Goal: Information Seeking & Learning: Learn about a topic

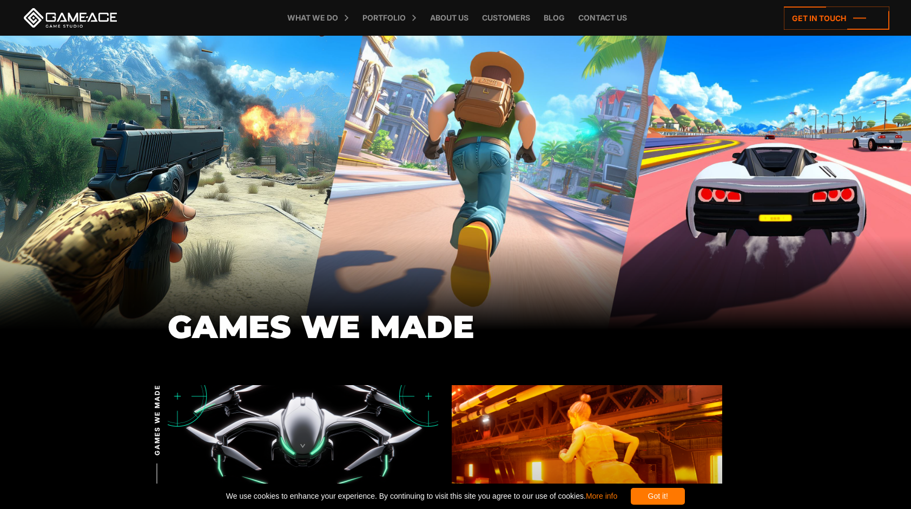
click at [370, 24] on icon at bounding box center [365, 18] width 26 height 36
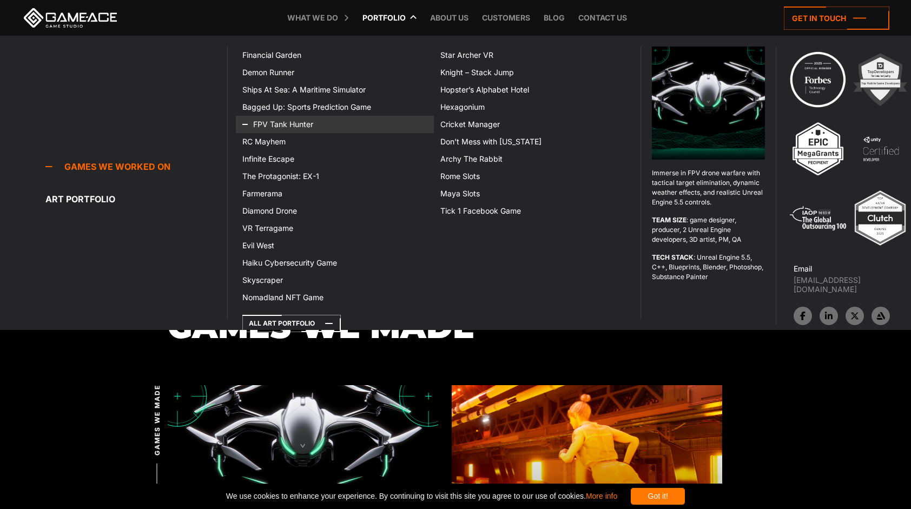
click at [285, 130] on link "FPV Tank Hunter" at bounding box center [335, 124] width 198 height 17
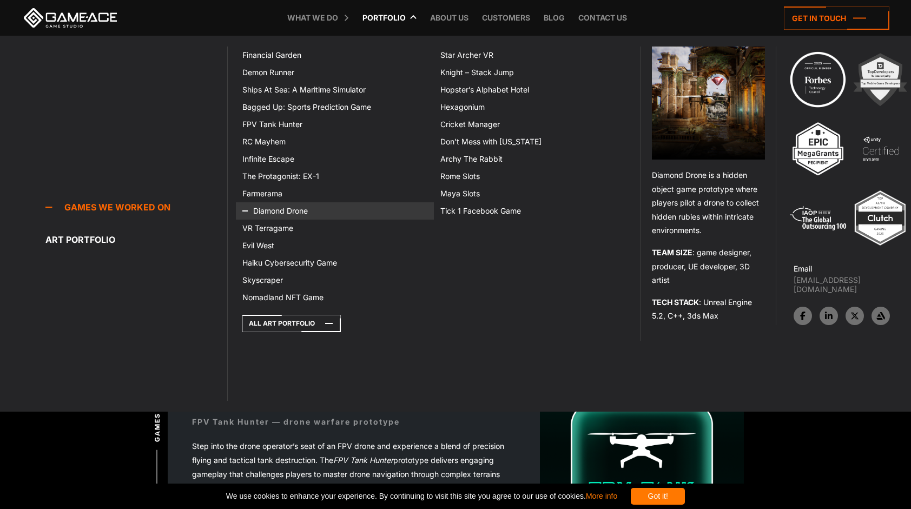
click at [297, 211] on link "Diamond Drone" at bounding box center [335, 210] width 198 height 17
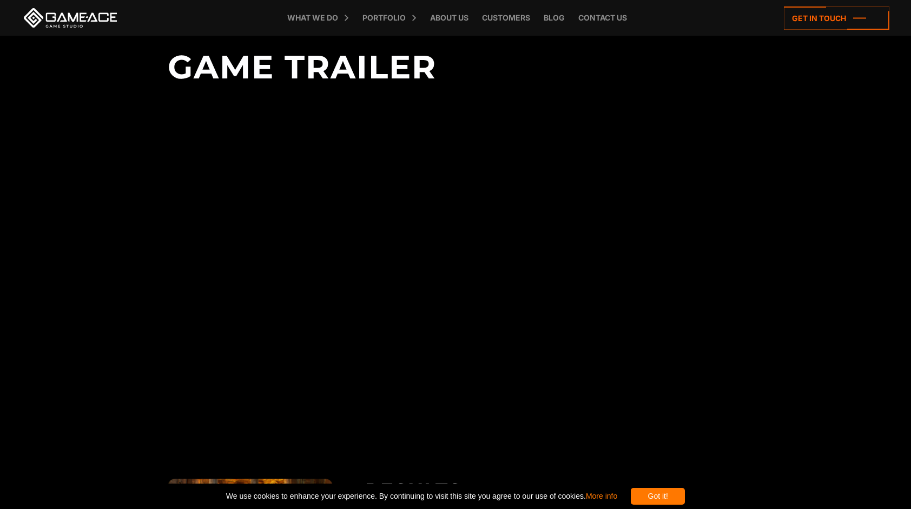
scroll to position [1510, 0]
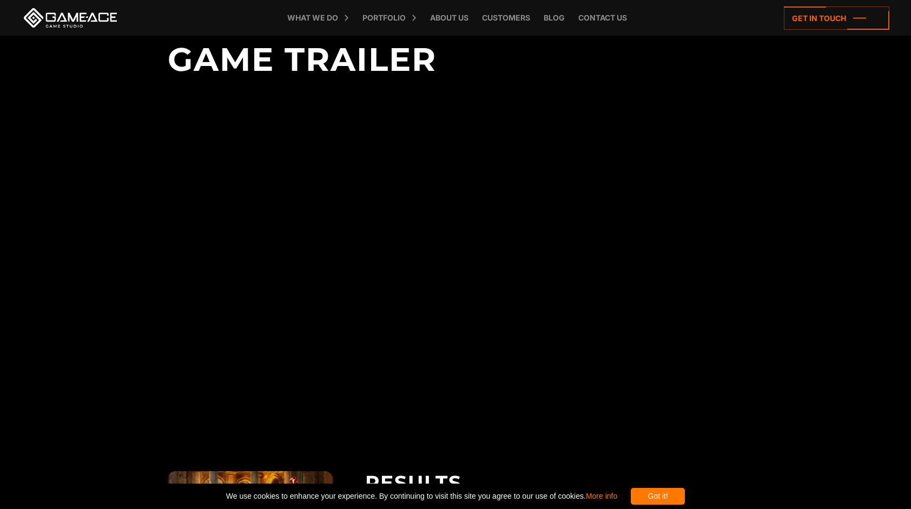
click at [98, 241] on body "Diamond Drone Games we made Back to top Diamond Drone — hidden object game prot…" at bounding box center [455, 197] width 911 height 3415
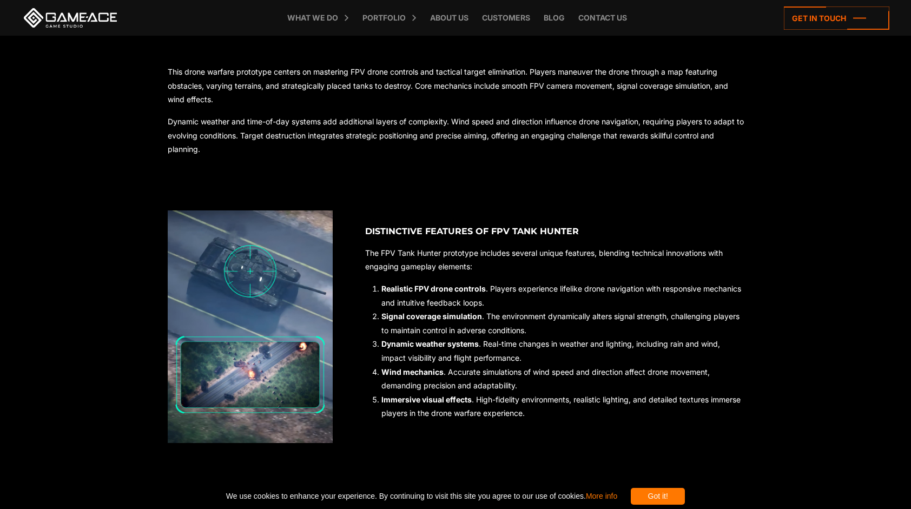
scroll to position [649, 0]
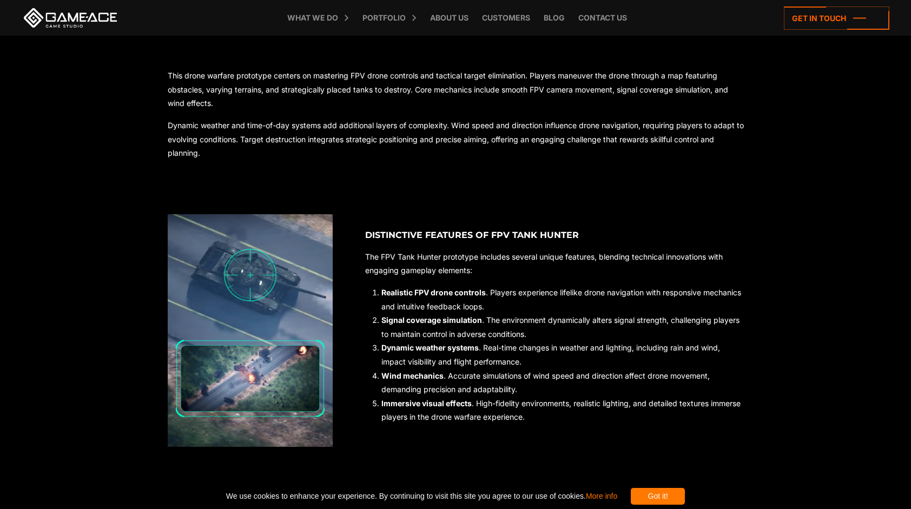
drag, startPoint x: 114, startPoint y: 281, endPoint x: 107, endPoint y: 284, distance: 6.8
